Goal: Task Accomplishment & Management: Complete application form

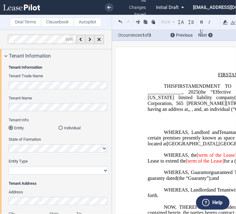
click at [67, 126] on md-radio-button "Individual" at bounding box center [83, 128] width 50 height 6
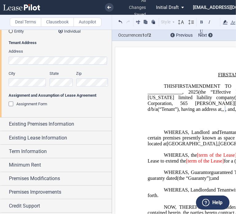
scroll to position [97, 0]
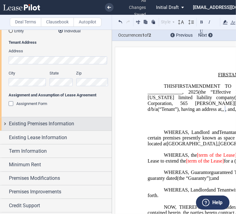
click at [66, 122] on span "Existing Premises Information" at bounding box center [41, 123] width 65 height 7
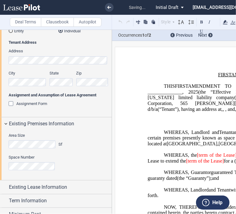
click at [34, 173] on div "Space Number" at bounding box center [59, 165] width 100 height 22
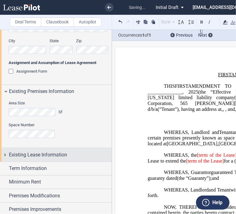
click at [44, 148] on div "Existing Lease Information" at bounding box center [56, 154] width 112 height 13
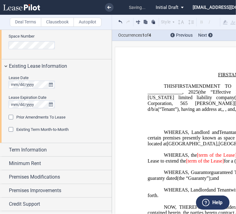
scroll to position [218, 0]
click at [38, 116] on span "Prior Amendments To Lease" at bounding box center [40, 117] width 49 height 5
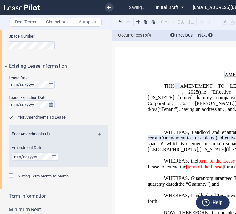
click at [98, 133] on md-icon at bounding box center [102, 136] width 8 height 7
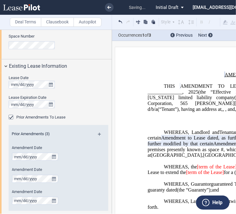
click at [98, 133] on md-icon at bounding box center [102, 136] width 8 height 7
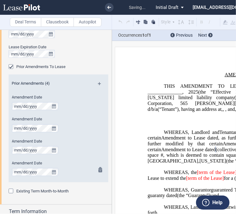
scroll to position [340, 0]
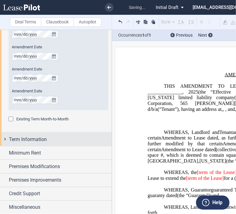
click at [47, 140] on span "Term Information" at bounding box center [28, 139] width 38 height 7
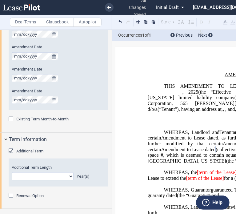
click at [44, 178] on select "0 1 2 3 4 5 6 7 8 9 10 11 12 13 14 15 16 17 18 19 20" at bounding box center [43, 176] width 62 height 8
select select "number:5"
click at [12, 172] on select "0 1 2 3 4 5 6 7 8 9 10 11 12 13 14 15 16 17 18 19 20" at bounding box center [43, 176] width 62 height 8
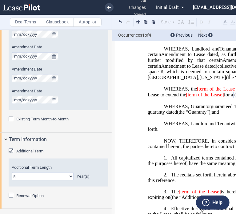
scroll to position [403, 0]
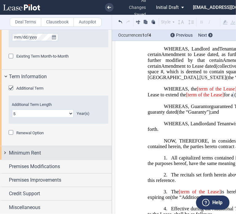
click at [22, 151] on span "Minimum Rent" at bounding box center [25, 152] width 32 height 7
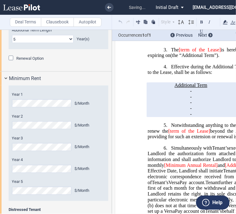
scroll to position [562, 0]
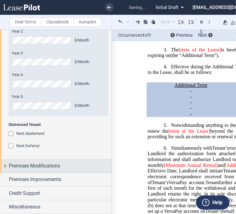
click at [40, 167] on span "Premises Modifications" at bounding box center [34, 165] width 51 height 7
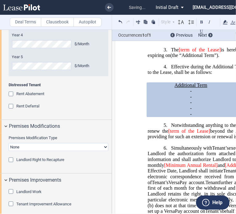
scroll to position [645, 0]
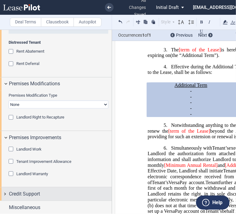
click at [52, 192] on div "Credit Support" at bounding box center [60, 193] width 103 height 7
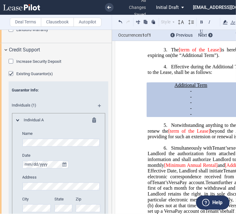
scroll to position [789, 0]
click at [40, 72] on span "Existing Guarantor(s)" at bounding box center [34, 73] width 37 height 5
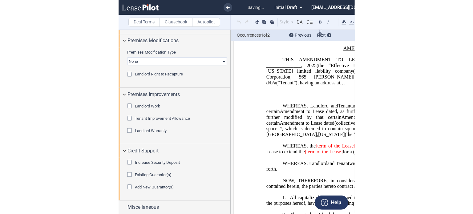
scroll to position [0, 0]
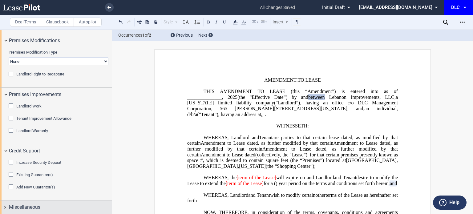
click at [41, 205] on div "Miscellaneous" at bounding box center [60, 206] width 103 height 7
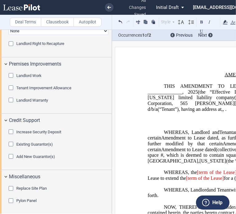
scroll to position [49, 0]
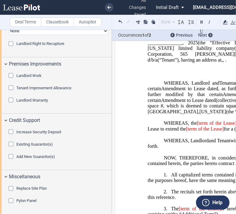
click at [198, 126] on span "[term of the Lease]" at bounding box center [217, 123] width 40 height 6
drag, startPoint x: 196, startPoint y: 126, endPoint x: 230, endPoint y: 128, distance: 33.9
click at [230, 126] on span "[term of the Lease]" at bounding box center [217, 123] width 40 height 6
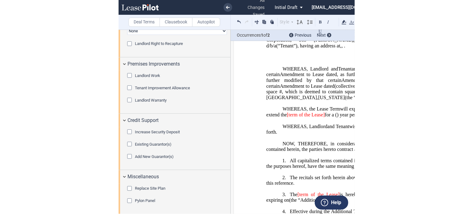
scroll to position [65, 0]
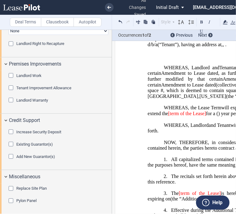
click at [206, 116] on span "[term of the Lease]" at bounding box center [187, 114] width 38 height 6
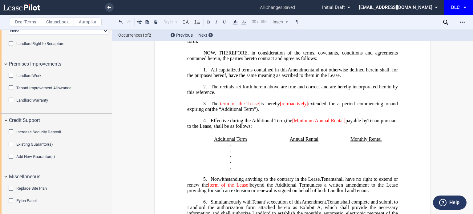
scroll to position [160, 0]
click at [236, 106] on span "is hereby" at bounding box center [269, 103] width 19 height 6
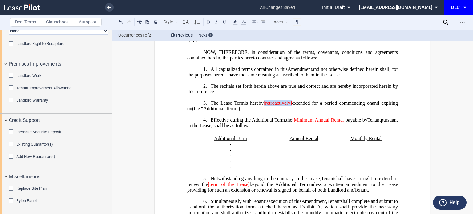
drag, startPoint x: 294, startPoint y: 113, endPoint x: 265, endPoint y: 113, distance: 28.9
click at [236, 111] on span "The Lease Term is hereby [retroactively] extended for a period commencing on ﻿ …" at bounding box center [293, 105] width 212 height 11
click at [236, 187] on span "beyond the Additional Term" at bounding box center [279, 184] width 59 height 6
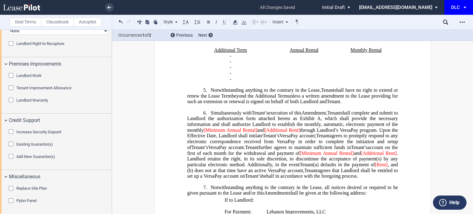
scroll to position [249, 0]
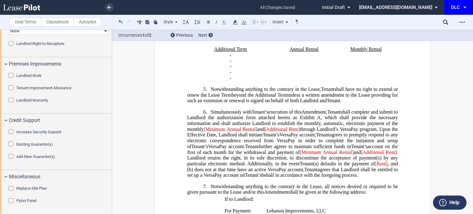
click at [199, 149] on span "agrees to promptly respond to any electronic correspondence received from Versa…" at bounding box center [293, 140] width 212 height 17
drag, startPoint x: 259, startPoint y: 137, endPoint x: 203, endPoint y: 136, distance: 55.4
click at [203, 136] on span "shall complete and submit to Landlord the authorization form attached hereto as…" at bounding box center [293, 123] width 212 height 28
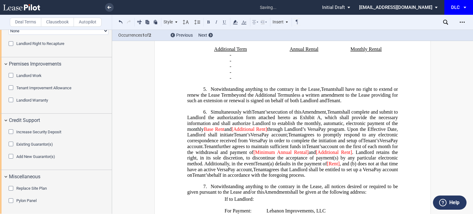
click at [236, 132] on span "[Additional Rent]" at bounding box center [249, 129] width 36 height 6
click at [236, 132] on span "Additional Rent]" at bounding box center [249, 129] width 34 height 6
drag, startPoint x: 256, startPoint y: 160, endPoint x: 305, endPoint y: 162, distance: 49.0
click at [236, 155] on span "[Minimum Annual Rental]" at bounding box center [280, 152] width 55 height 6
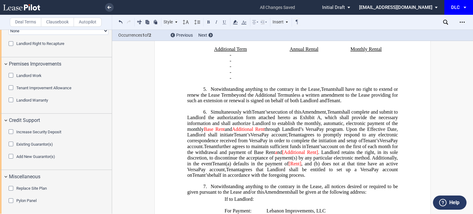
click at [236, 155] on span "[Additional Rent]" at bounding box center [300, 152] width 36 height 6
click at [236, 166] on span "[Rent]" at bounding box center [294, 164] width 13 height 6
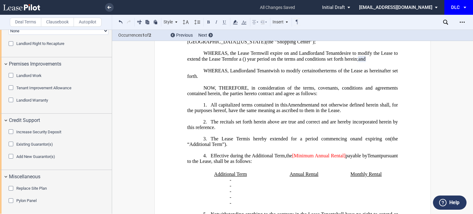
scroll to position [200, 0]
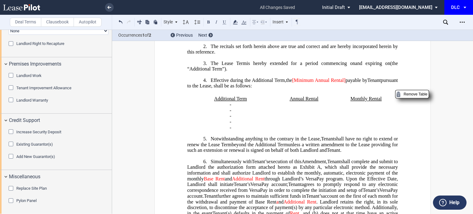
click at [236, 102] on td "Monthly Rental" at bounding box center [365, 99] width 62 height 6
click at [236, 83] on span "[Minimum Annual Rental]" at bounding box center [318, 80] width 53 height 6
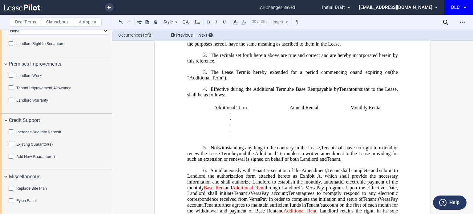
scroll to position [188, 0]
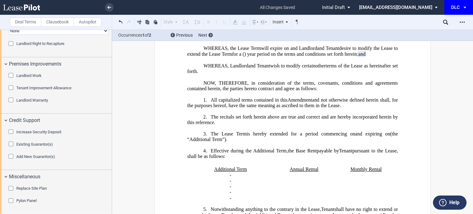
scroll to position [128, 0]
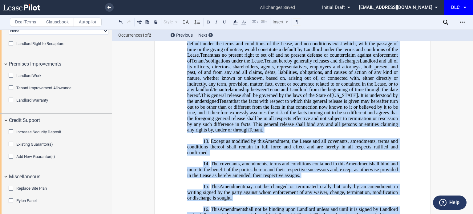
drag, startPoint x: 217, startPoint y: 142, endPoint x: 255, endPoint y: 225, distance: 91.0
click at [236, 214] on html ".bocls-1{fill:#26354a;fill-rule:evenodd} Loading... × all changes saved Pending…" at bounding box center [236, 107] width 473 height 214
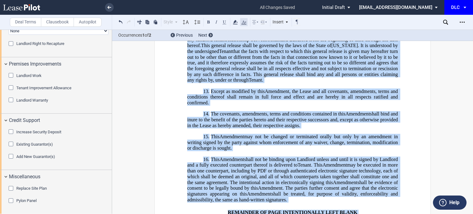
click at [236, 22] on icon at bounding box center [243, 21] width 7 height 7
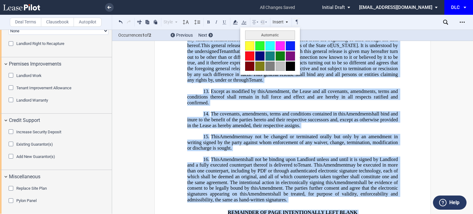
click at [236, 62] on button at bounding box center [290, 66] width 9 height 9
click at [236, 80] on h1 "12. By the execution hereof, [PERSON_NAME] acknowledges Assignor and Assignee a…" at bounding box center [292, 31] width 210 height 104
click at [236, 127] on span "shall bind and inure to the benefit of the parties hereto and their respective …" at bounding box center [293, 119] width 212 height 17
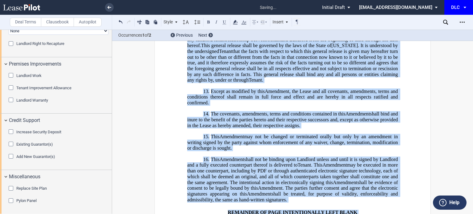
scroll to position [71, 0]
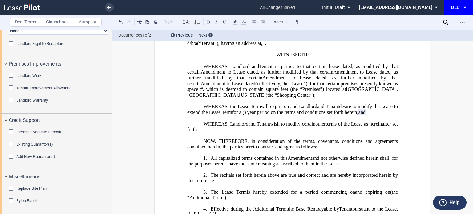
click at [236, 75] on span "Amendment to Lease dated" at bounding box center [361, 72] width 57 height 6
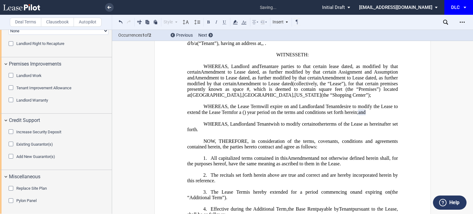
click at [236, 77] on span "Amendment to Lease dated" at bounding box center [221, 78] width 55 height 6
click at [236, 77] on span "Amendment of Lease dated" at bounding box center [221, 78] width 55 height 6
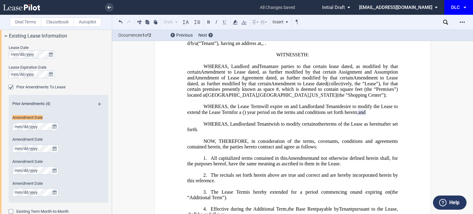
scroll to position [244, 0]
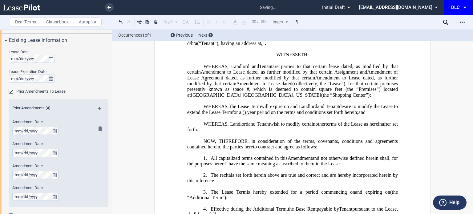
click at [74, 124] on label "Amendment Date" at bounding box center [50, 122] width 76 height 6
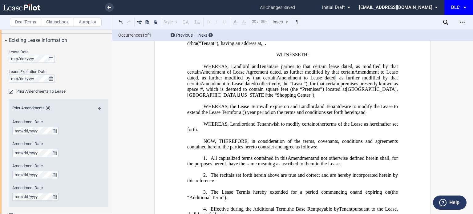
click at [236, 69] on span "Amendment of Lease Agreement dated" at bounding box center [241, 72] width 80 height 6
drag, startPoint x: 314, startPoint y: 70, endPoint x: 271, endPoint y: 70, distance: 42.8
click at [236, 70] on span "First Amendment of Lease Agreement dated" at bounding box center [247, 72] width 92 height 6
click at [236, 75] on span "Amendment to Lease dated" at bounding box center [363, 72] width 55 height 6
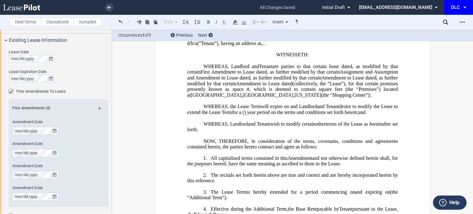
click at [236, 77] on span "Assignment and Assumption and Amendment to Lease dated" at bounding box center [293, 74] width 212 height 11
click at [236, 77] on span "Assignment and Assumption and Amendment to Lease Agreement dated" at bounding box center [293, 74] width 212 height 11
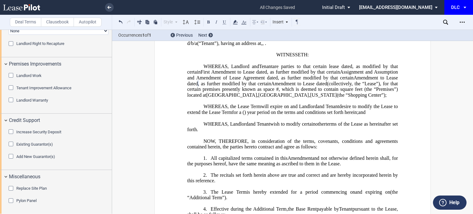
scroll to position [194, 0]
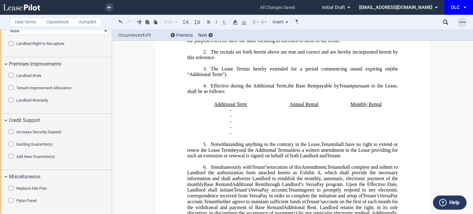
click at [236, 20] on icon "Open Lease options menu" at bounding box center [461, 22] width 5 height 5
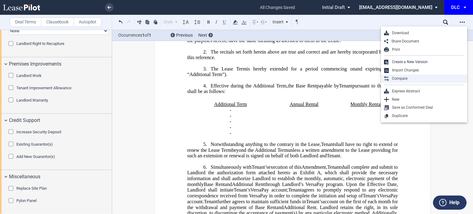
click at [236, 76] on div "Compare" at bounding box center [426, 78] width 75 height 5
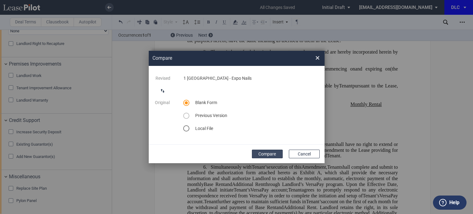
click at [236, 155] on button "Compare" at bounding box center [267, 154] width 31 height 9
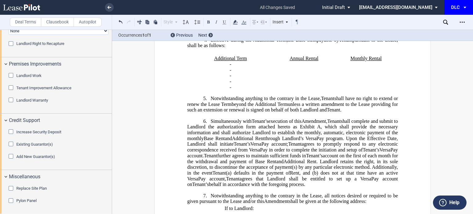
scroll to position [240, 0]
click at [236, 20] on div "Download Share Document Print Create a New Version Import Changes Compare Expre…" at bounding box center [458, 22] width 30 height 10
click at [236, 22] on div "Open Lease options menu" at bounding box center [462, 22] width 10 height 10
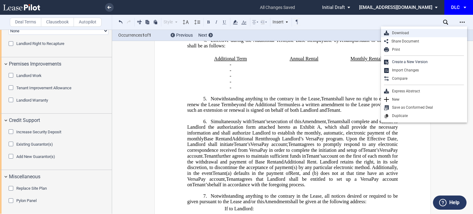
click at [236, 29] on div "Download" at bounding box center [424, 33] width 86 height 8
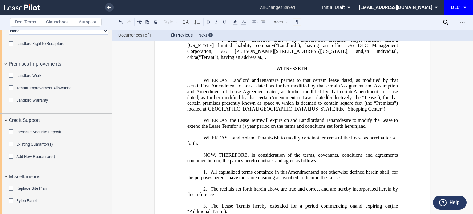
scroll to position [0, 0]
